Goal: Task Accomplishment & Management: Manage account settings

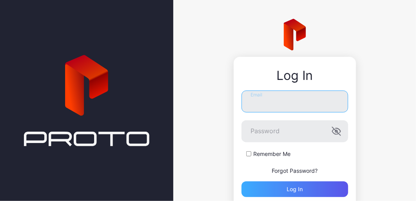
type input "**********"
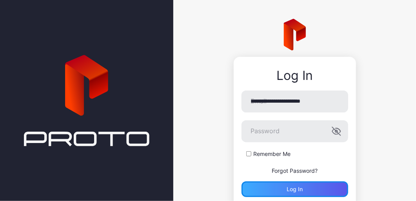
click at [278, 182] on div "Log in" at bounding box center [295, 190] width 107 height 16
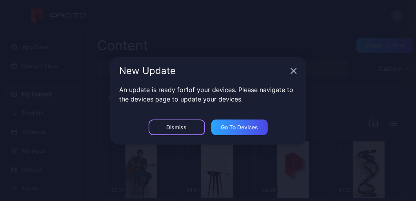
click at [179, 126] on div "Dismiss" at bounding box center [177, 127] width 20 height 6
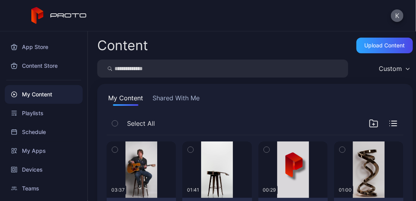
click at [395, 7] on div "K" at bounding box center [208, 15] width 416 height 31
click at [398, 12] on button "K" at bounding box center [397, 15] width 13 height 13
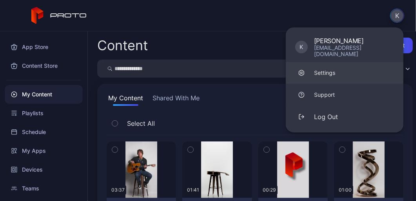
click at [323, 69] on div "Settings" at bounding box center [324, 73] width 21 height 8
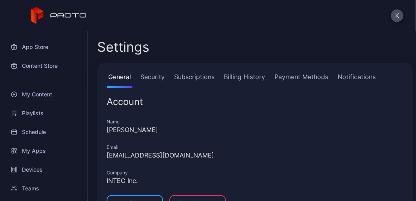
click at [150, 73] on link "Security" at bounding box center [152, 80] width 27 height 16
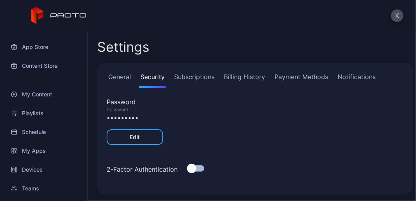
click at [193, 73] on link "Subscriptions" at bounding box center [195, 80] width 44 height 16
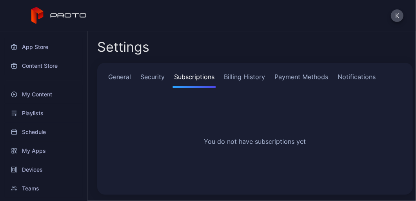
click at [234, 69] on div "General Security Subscriptions Billing History Payment Methods Notifications Yo…" at bounding box center [255, 129] width 316 height 132
click at [233, 79] on link "Billing History" at bounding box center [245, 80] width 44 height 16
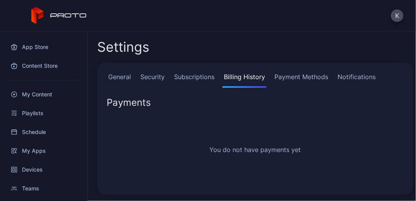
click at [310, 81] on link "Payment Methods" at bounding box center [301, 80] width 57 height 16
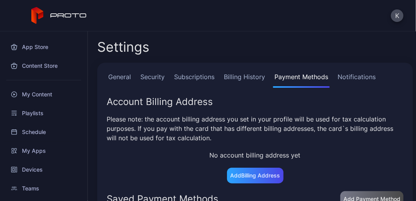
click at [349, 73] on link "Notifications" at bounding box center [356, 80] width 41 height 16
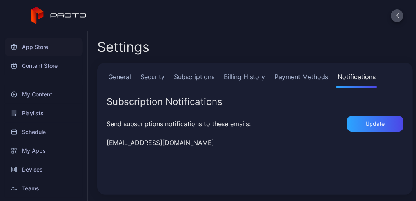
click at [46, 48] on div "App Store" at bounding box center [44, 47] width 78 height 19
